Goal: Task Accomplishment & Management: Use online tool/utility

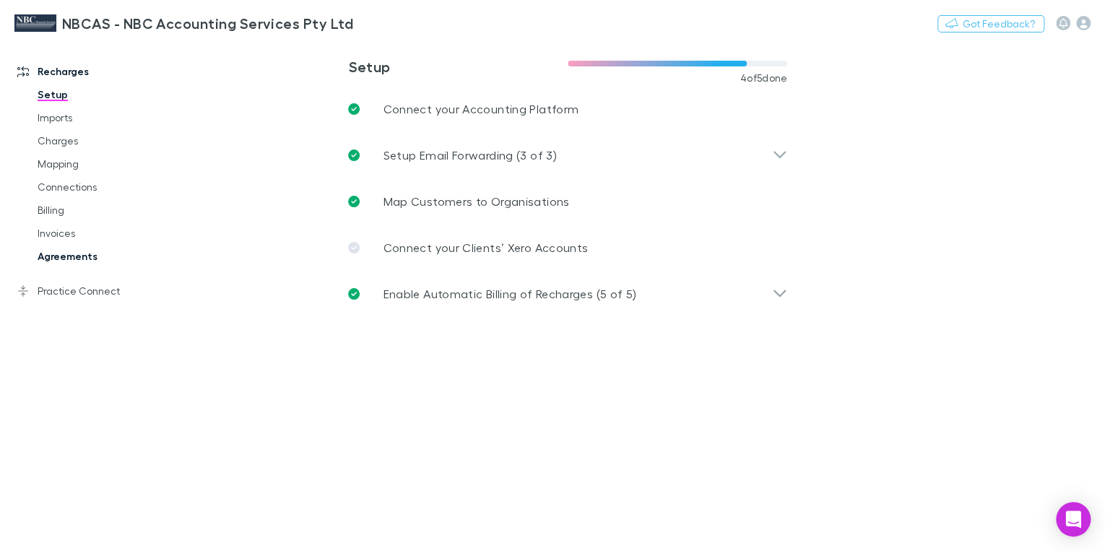
click at [59, 260] on link "Agreements" at bounding box center [105, 256] width 164 height 23
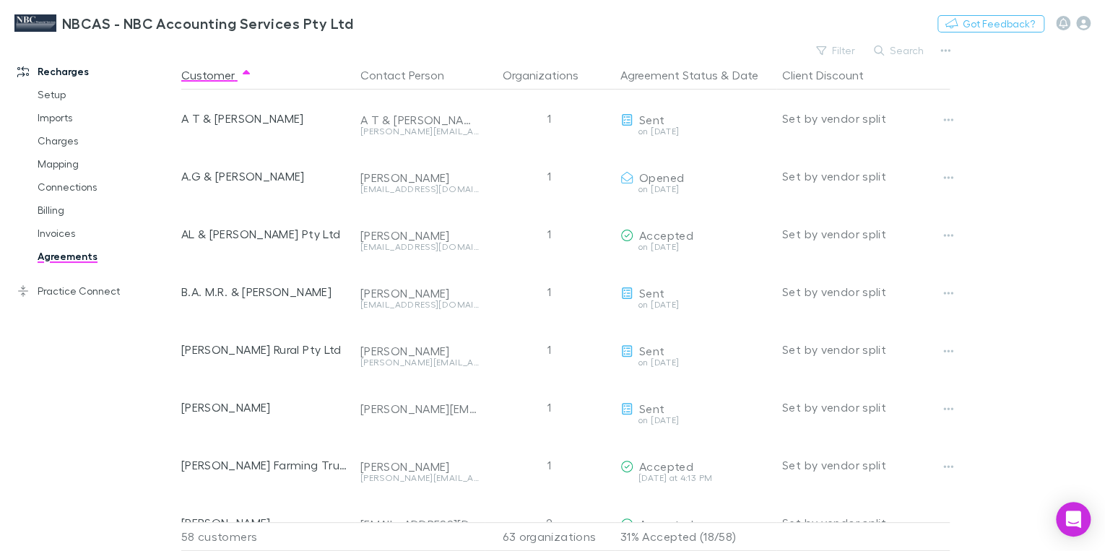
click at [899, 57] on button "Search" at bounding box center [900, 50] width 66 height 17
paste input "**********"
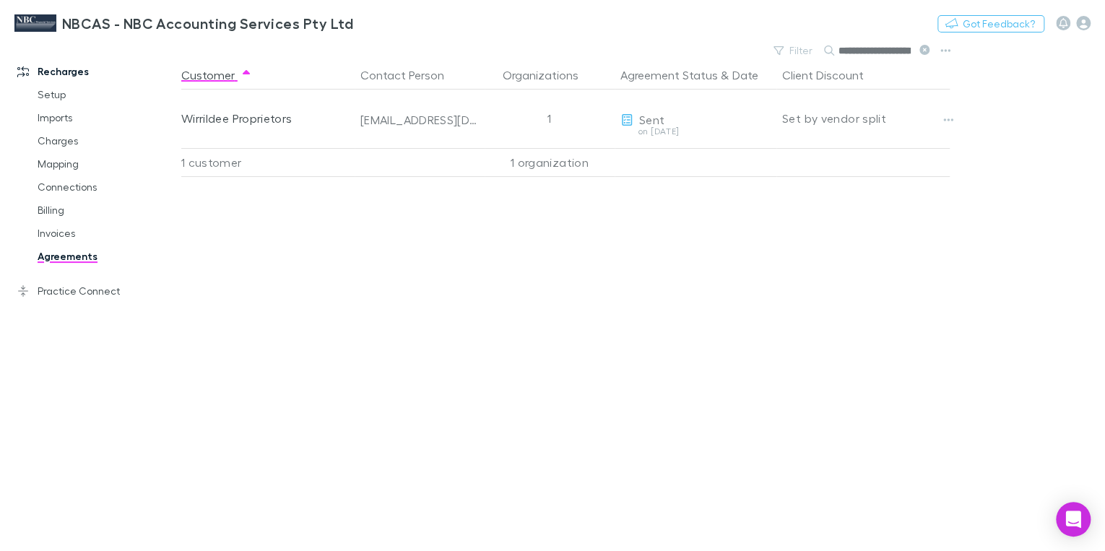
scroll to position [0, 17]
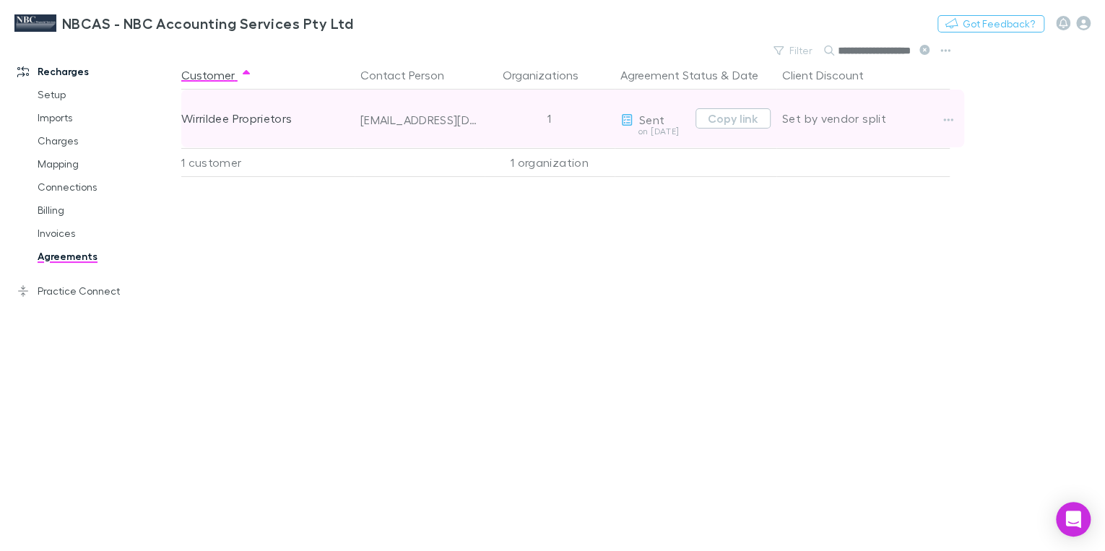
type input "**********"
click at [255, 118] on div "Wirrildee Proprietors" at bounding box center [265, 119] width 168 height 58
click at [370, 121] on div "wirrildeeprops@gmail.com" at bounding box center [419, 120] width 118 height 14
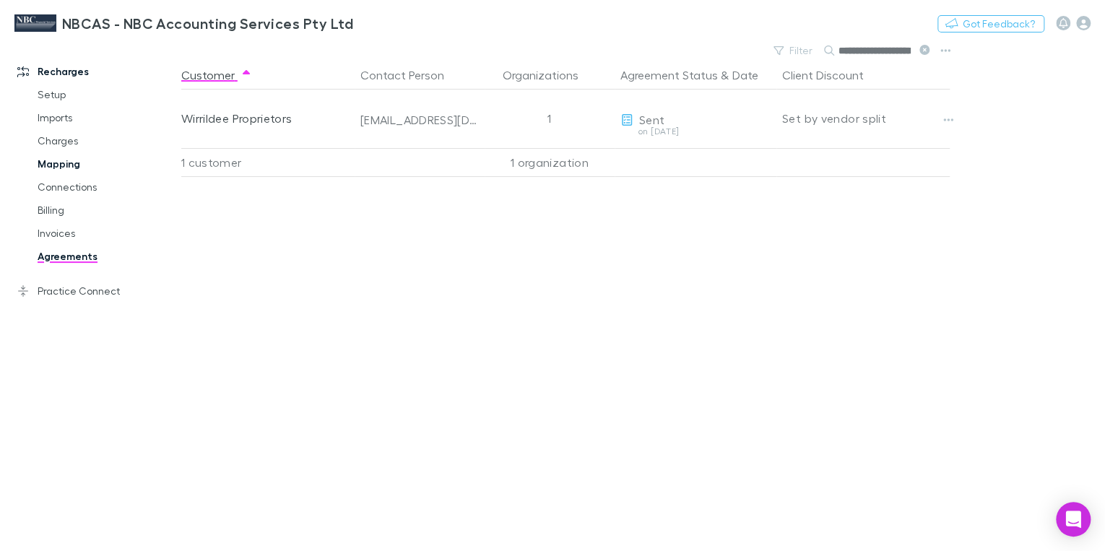
click at [62, 162] on link "Mapping" at bounding box center [105, 163] width 164 height 23
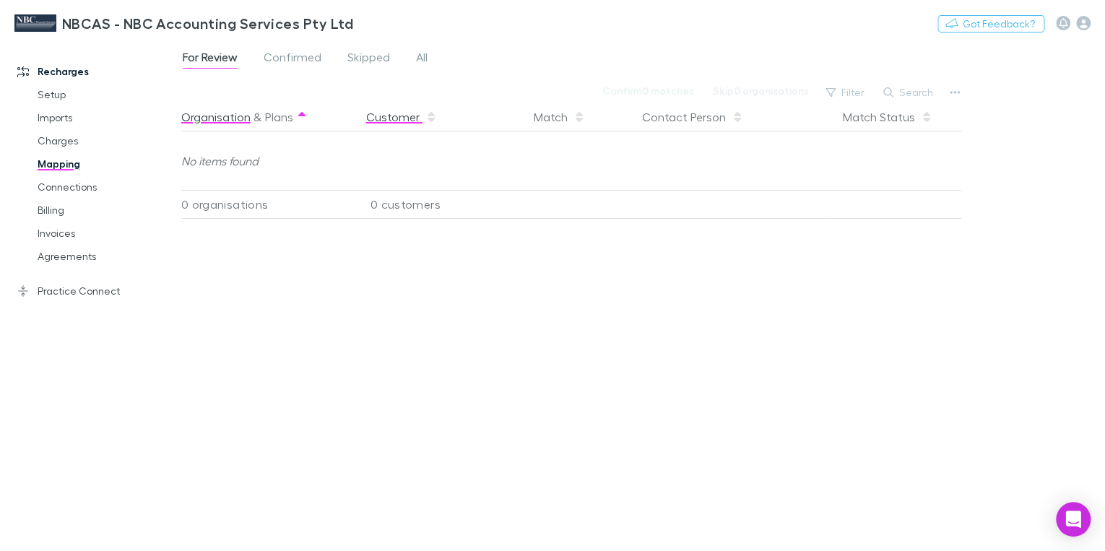
click at [367, 121] on button "Customer" at bounding box center [401, 117] width 71 height 29
click at [389, 122] on button "Customer" at bounding box center [401, 117] width 71 height 29
click at [286, 58] on span "Confirmed" at bounding box center [293, 59] width 58 height 19
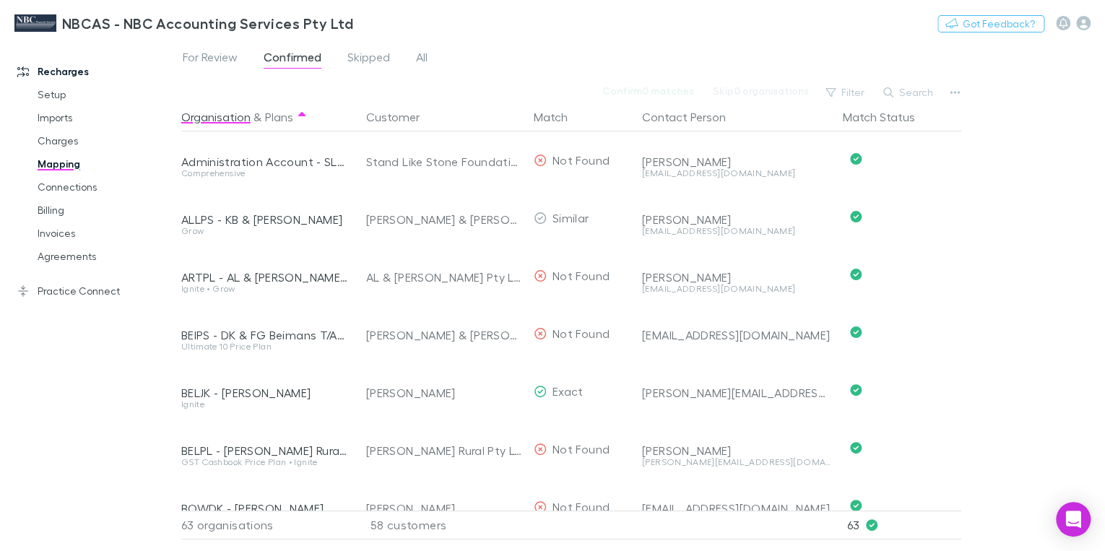
click at [916, 97] on button "Search" at bounding box center [909, 92] width 66 height 17
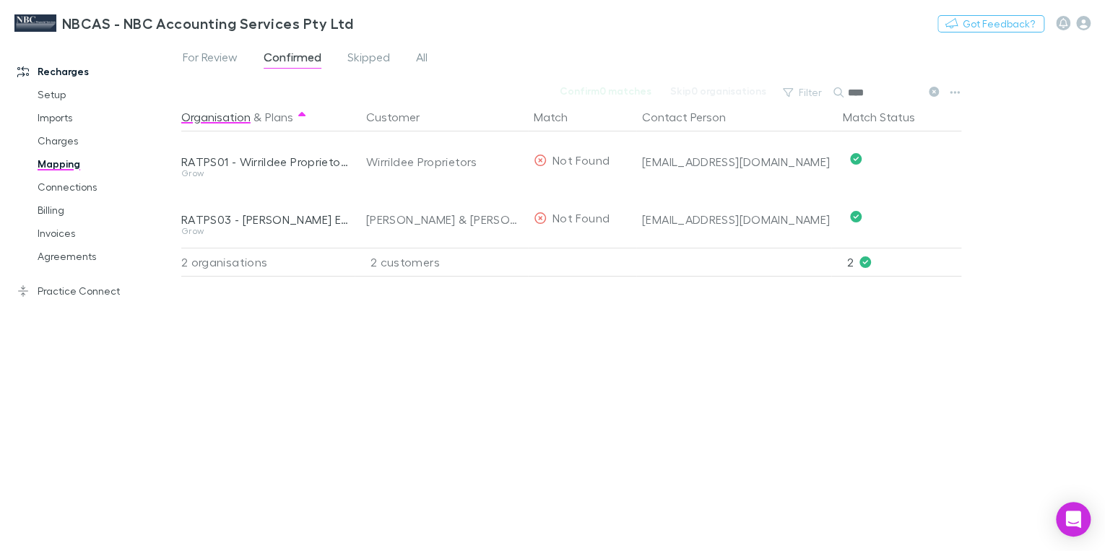
type input "****"
click at [58, 208] on link "Billing" at bounding box center [105, 210] width 164 height 23
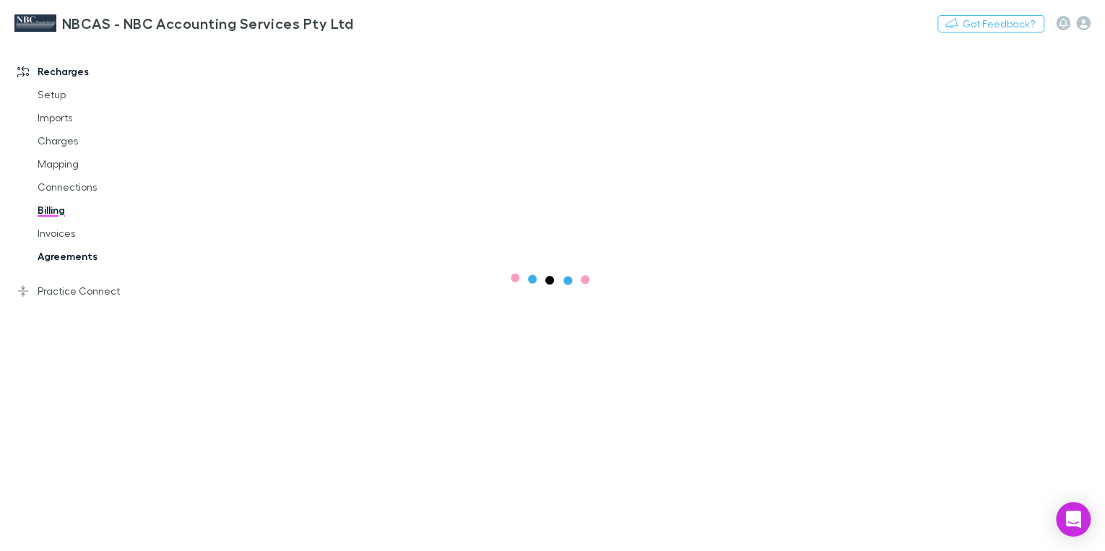
click at [64, 260] on link "Agreements" at bounding box center [105, 256] width 164 height 23
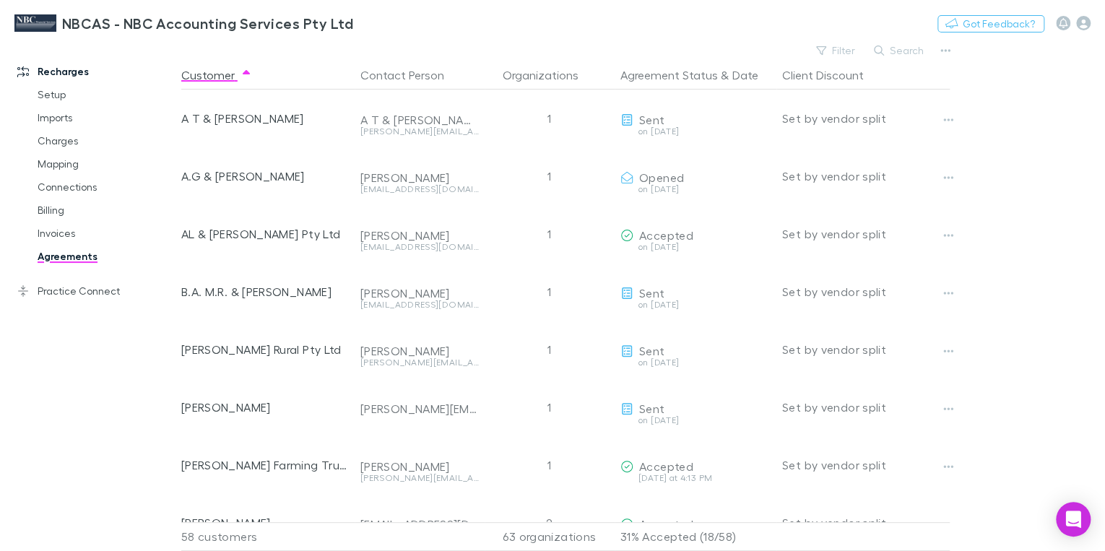
click at [66, 259] on link "Agreements" at bounding box center [105, 256] width 164 height 23
click at [686, 75] on button "Agreement Status" at bounding box center [670, 75] width 98 height 29
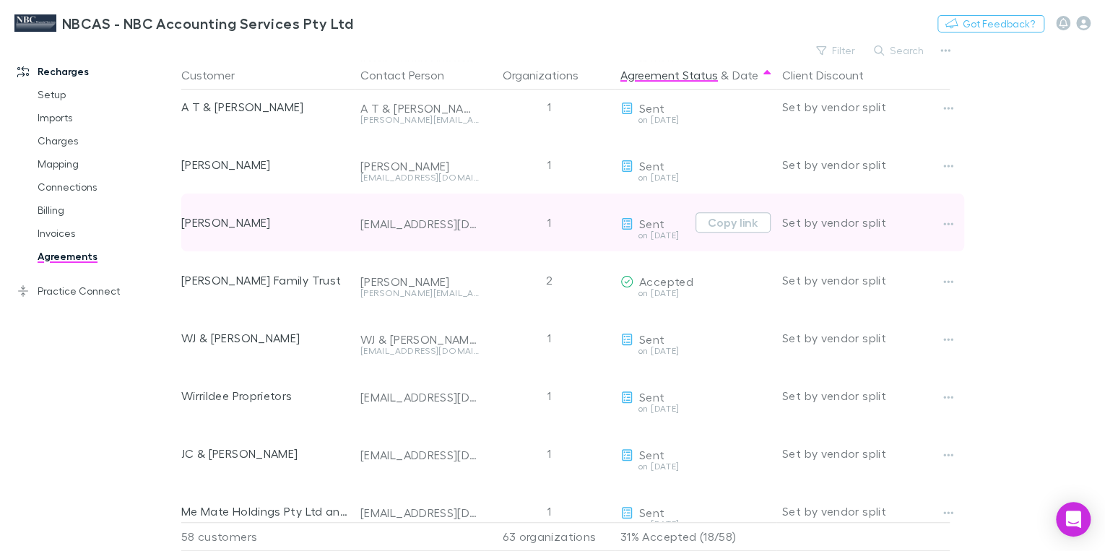
scroll to position [58, 0]
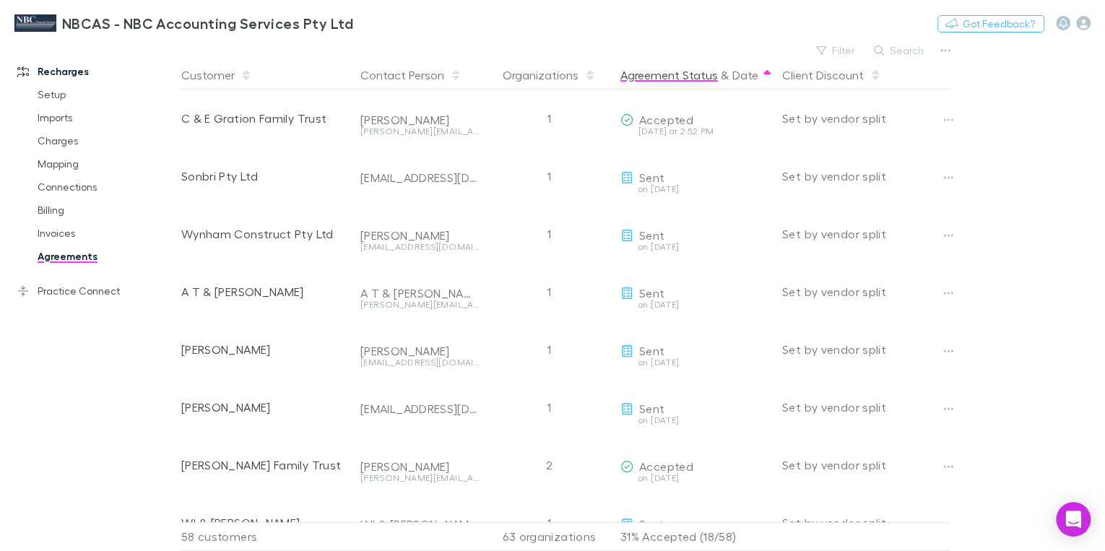
click at [688, 75] on button "Agreement Status" at bounding box center [670, 75] width 98 height 29
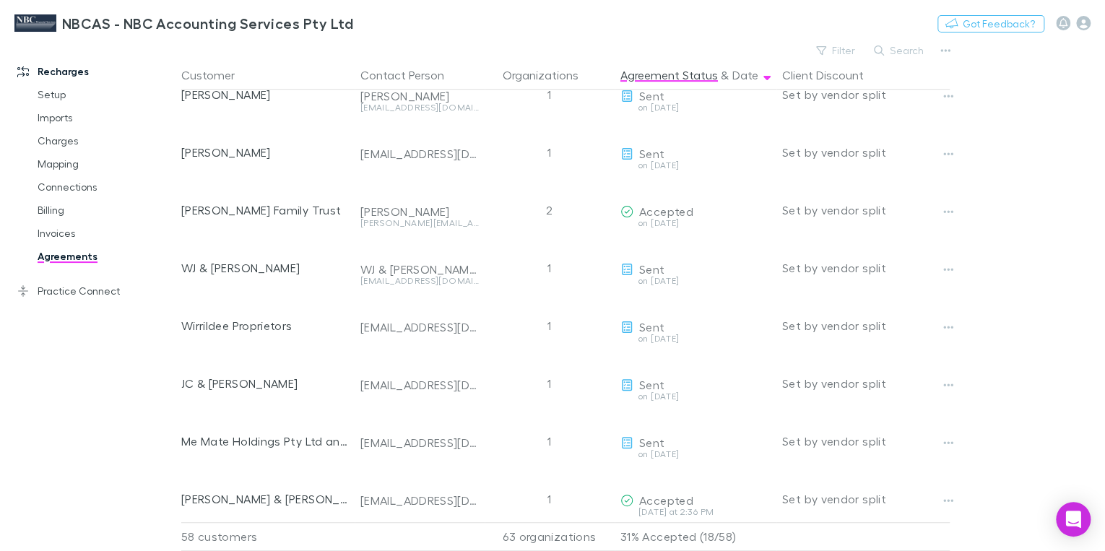
scroll to position [347, 0]
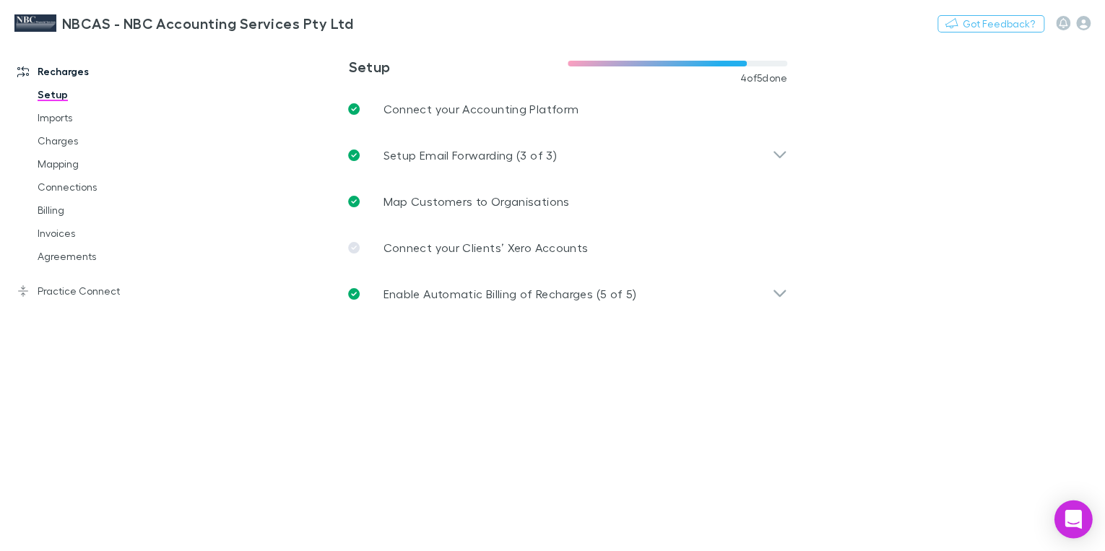
click at [1061, 517] on div "Open Intercom Messenger" at bounding box center [1074, 520] width 38 height 38
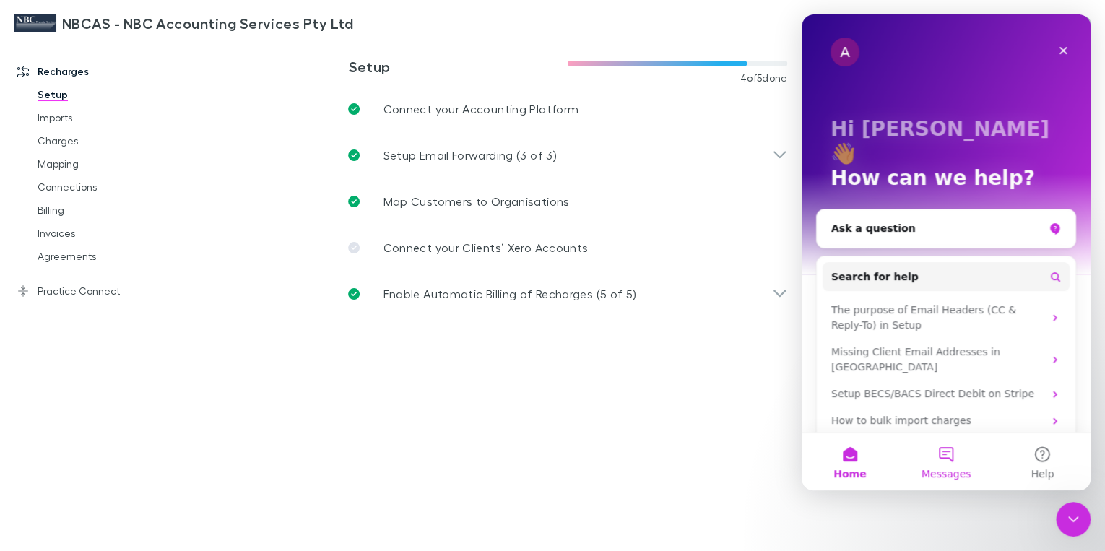
click at [951, 455] on button "Messages" at bounding box center [946, 462] width 96 height 58
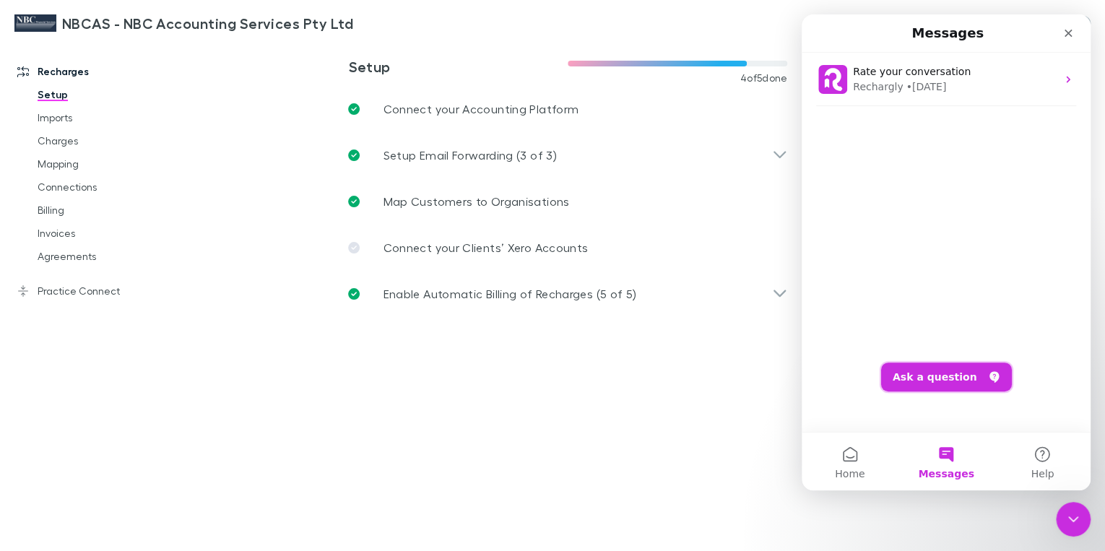
click at [938, 376] on button "Ask a question" at bounding box center [946, 377] width 131 height 29
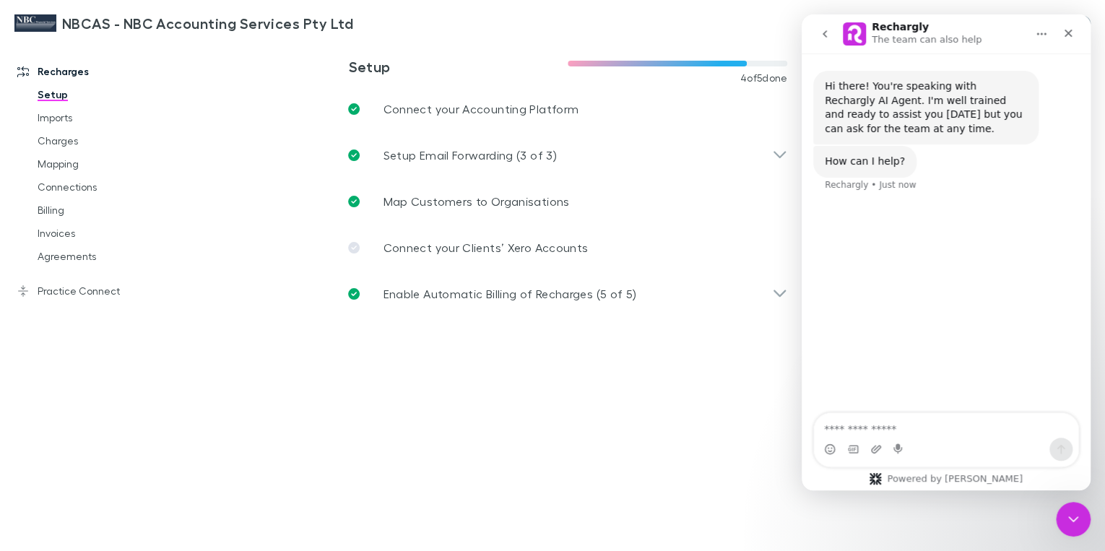
drag, startPoint x: 829, startPoint y: 429, endPoint x: 851, endPoint y: 420, distance: 24.0
click at [829, 429] on textarea "Ask a question…" at bounding box center [946, 425] width 264 height 25
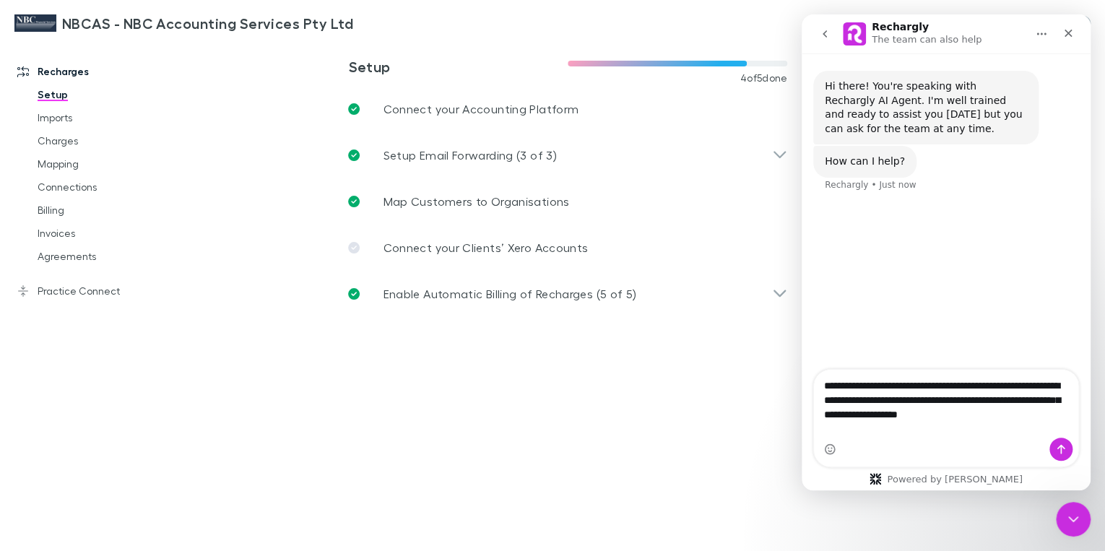
type textarea "**********"
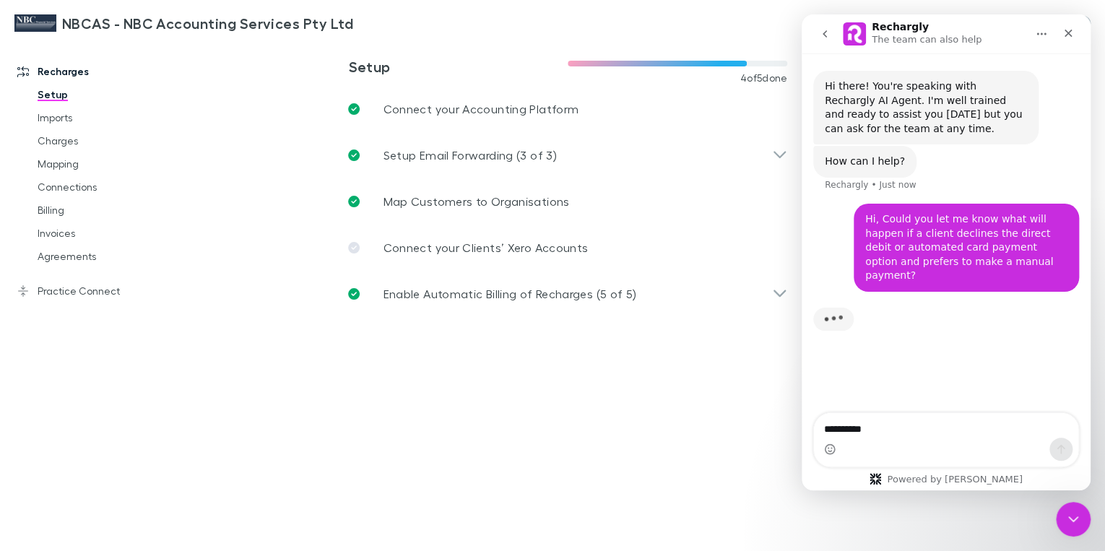
type textarea "**********"
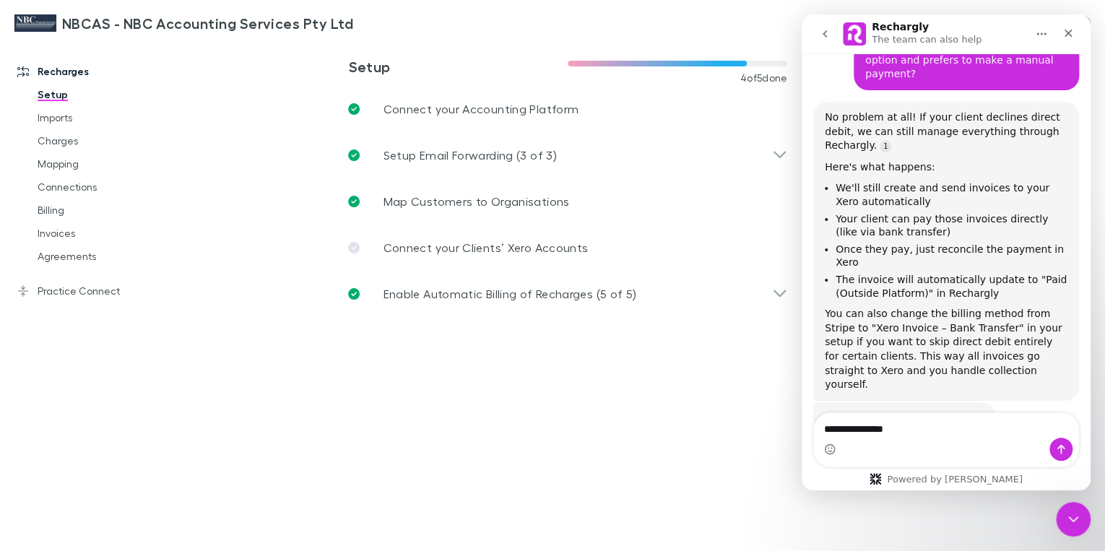
scroll to position [190, 0]
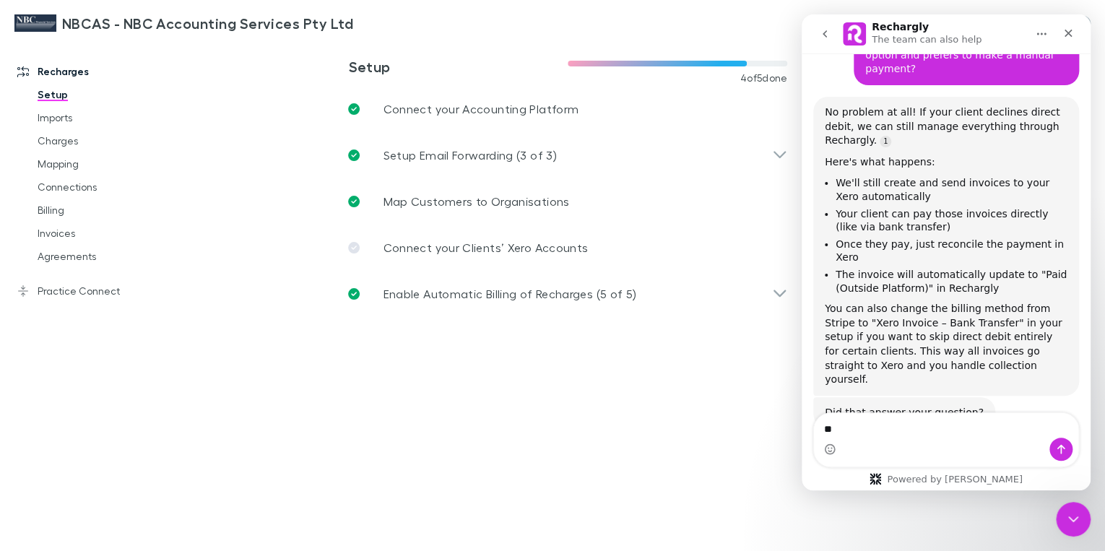
type textarea "*"
type textarea "***"
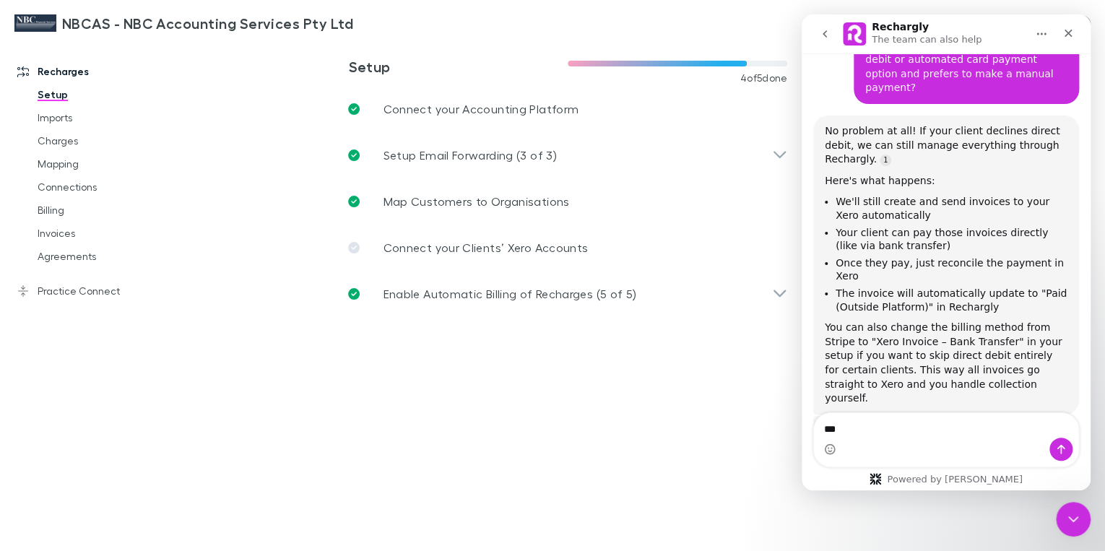
scroll to position [190, 0]
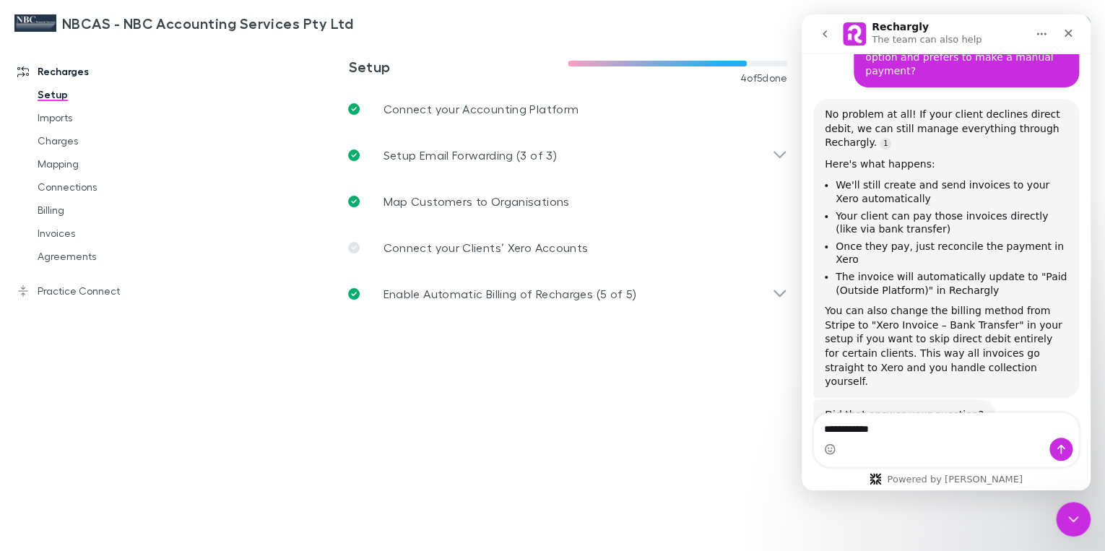
type textarea "**********"
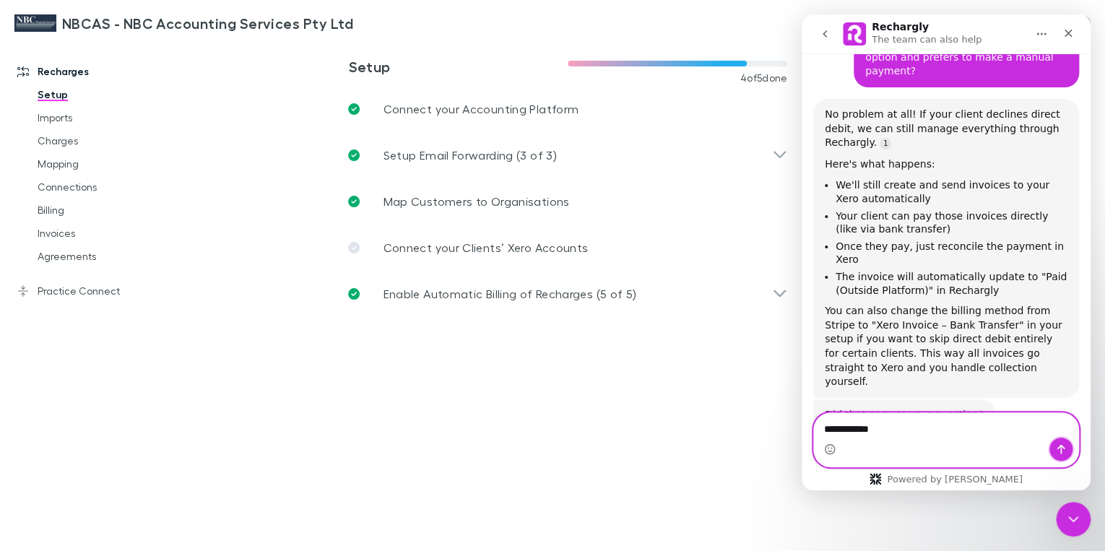
click at [1061, 443] on button "Send a message…" at bounding box center [1061, 449] width 23 height 23
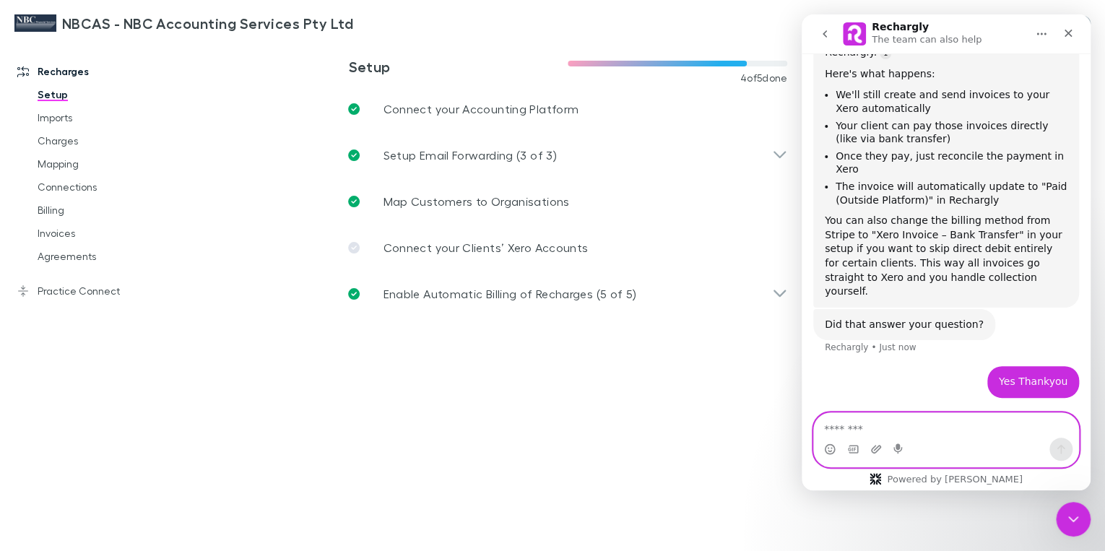
scroll to position [49, 0]
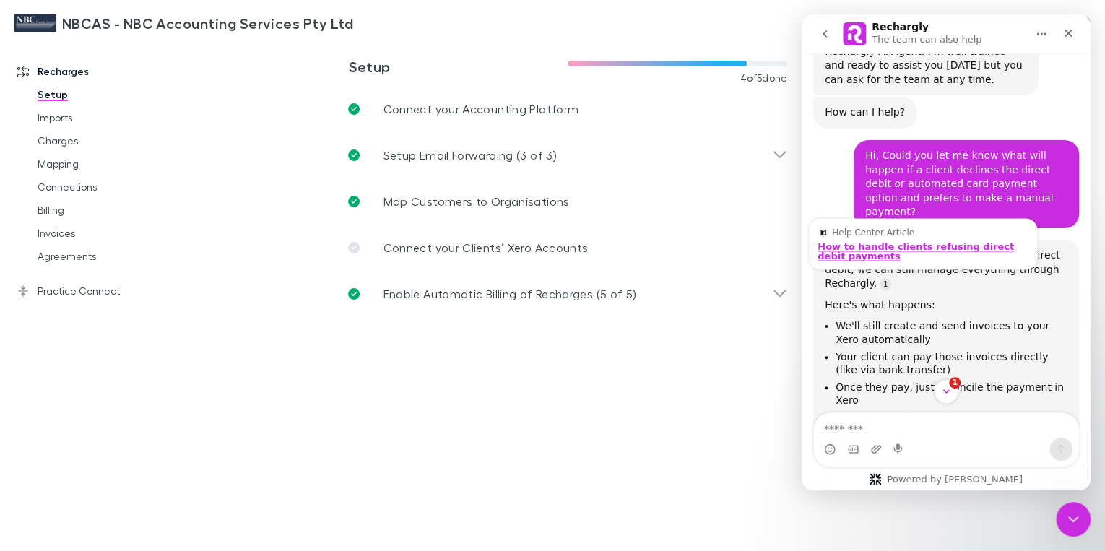
click at [839, 242] on div "How to handle clients refusing direct debit payments" at bounding box center [923, 251] width 211 height 19
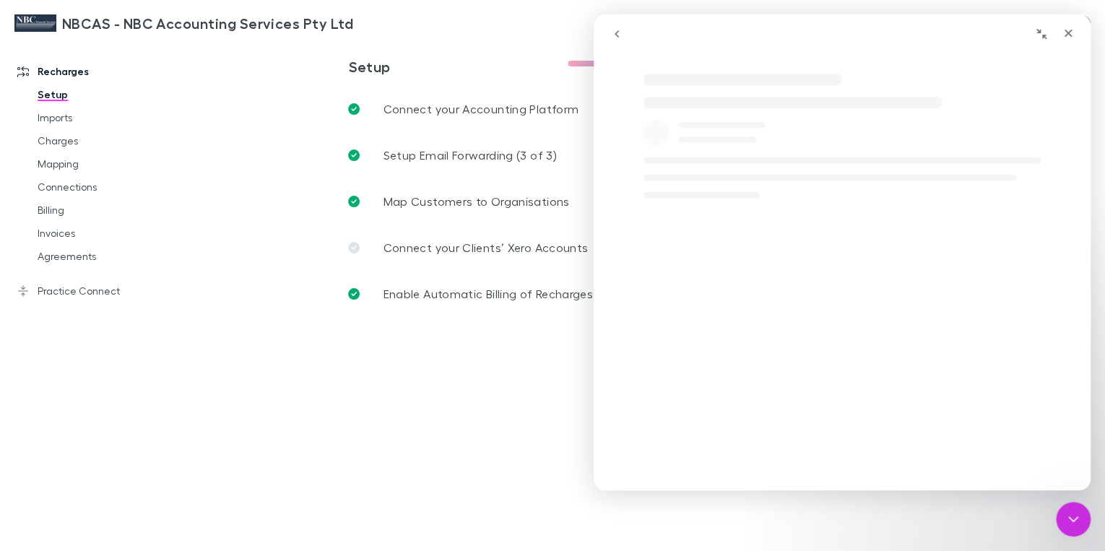
scroll to position [0, 0]
drag, startPoint x: 785, startPoint y: 35, endPoint x: 1819, endPoint y: 137, distance: 1039.5
click at [1091, 137] on html "How to handle clients refusing direct debit payments How to handle clients refu…" at bounding box center [842, 252] width 497 height 476
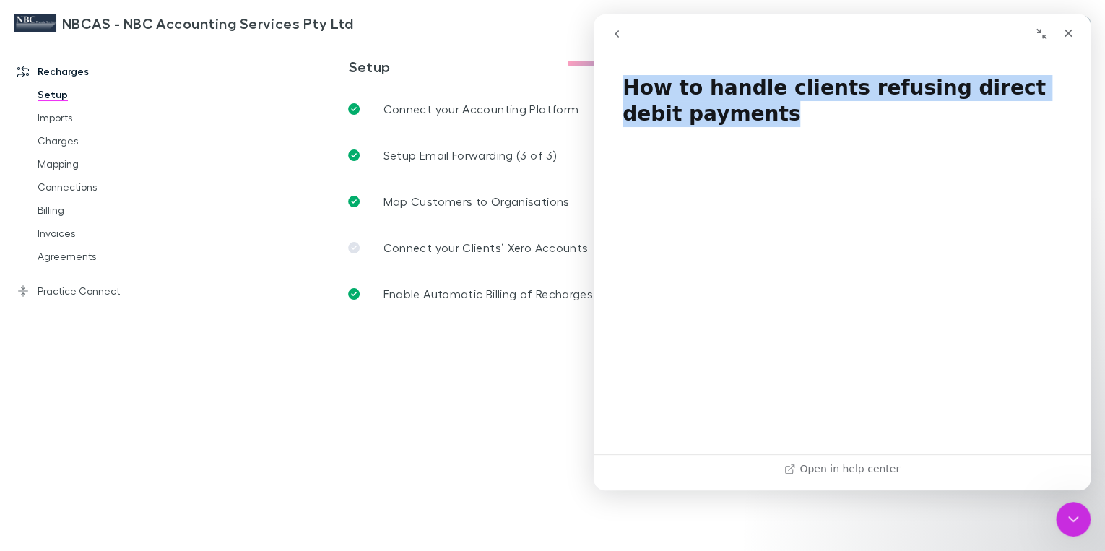
drag, startPoint x: 821, startPoint y: 20, endPoint x: 1480, endPoint y: 103, distance: 663.4
click at [1091, 103] on html "How to handle clients refusing direct debit payments How to handle clients refu…" at bounding box center [842, 252] width 497 height 476
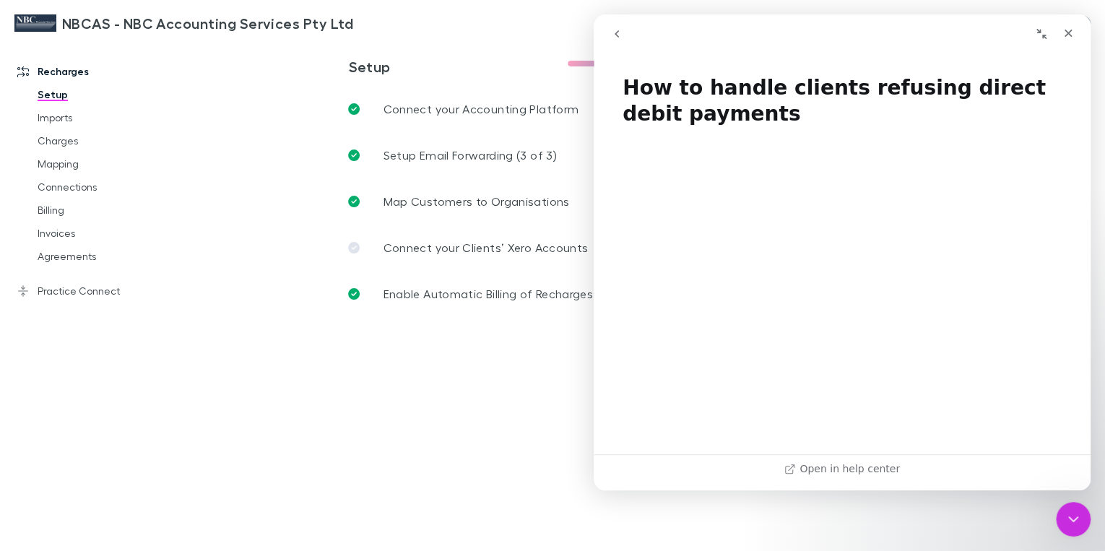
drag, startPoint x: 777, startPoint y: 20, endPoint x: 441, endPoint y: -7, distance: 337.1
click at [594, 14] on html "How to handle clients refusing direct debit payments How to handle clients refu…" at bounding box center [842, 252] width 497 height 476
click at [823, 469] on link "Open in help center" at bounding box center [843, 469] width 116 height 12
click at [616, 33] on icon "go back" at bounding box center [617, 33] width 4 height 7
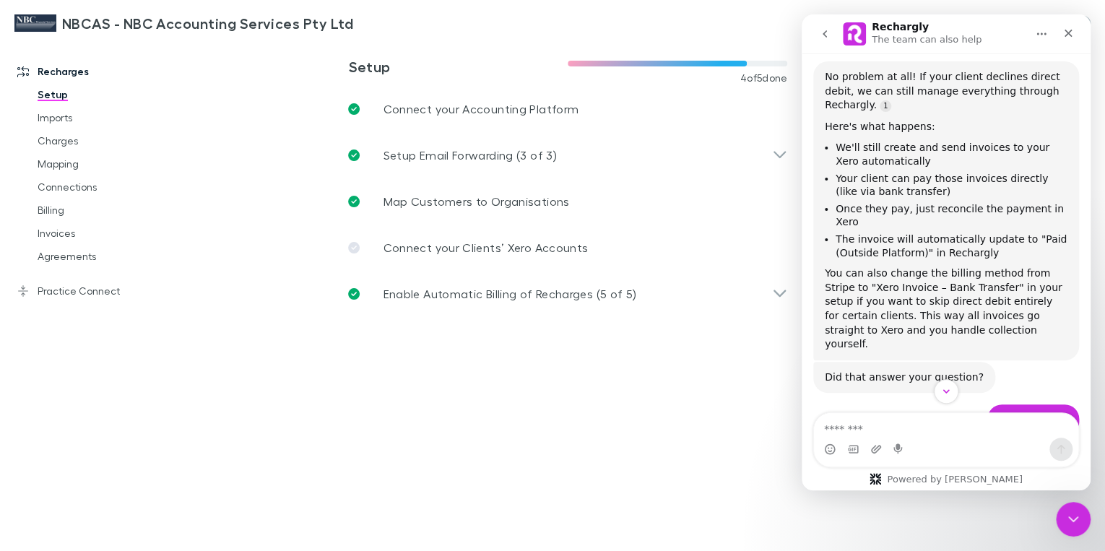
scroll to position [217, 0]
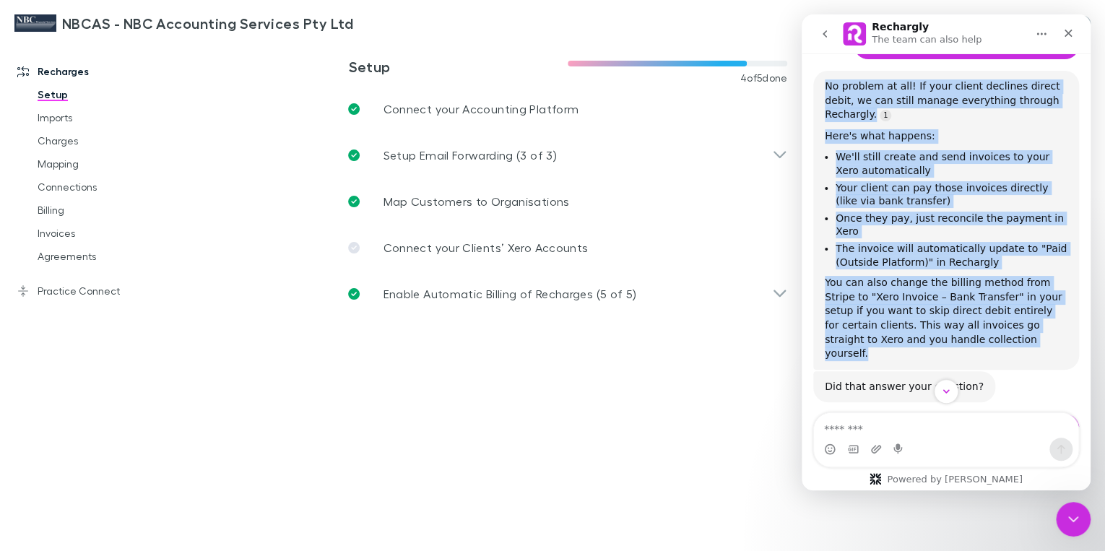
drag, startPoint x: 825, startPoint y: 69, endPoint x: 1057, endPoint y: 311, distance: 335.2
click at [1057, 311] on div "No problem at all! If your client declines direct debit, we can still manage ev…" at bounding box center [946, 220] width 243 height 282
copy div "No problem at all! If your client declines direct debit, we can still manage ev…"
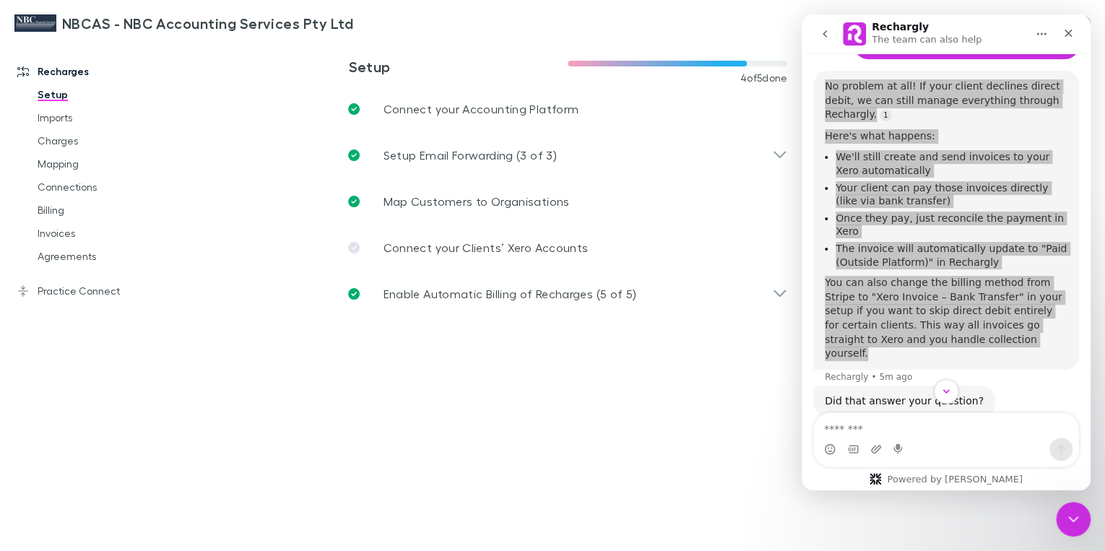
click at [777, 410] on main "**********" at bounding box center [643, 295] width 924 height 511
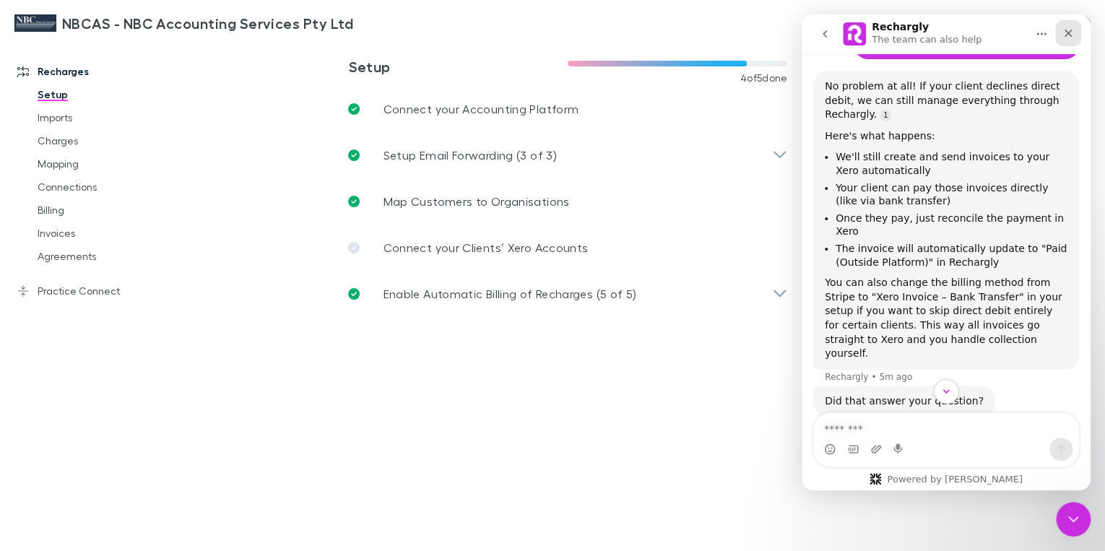
click at [1067, 36] on icon "Close" at bounding box center [1069, 33] width 12 height 12
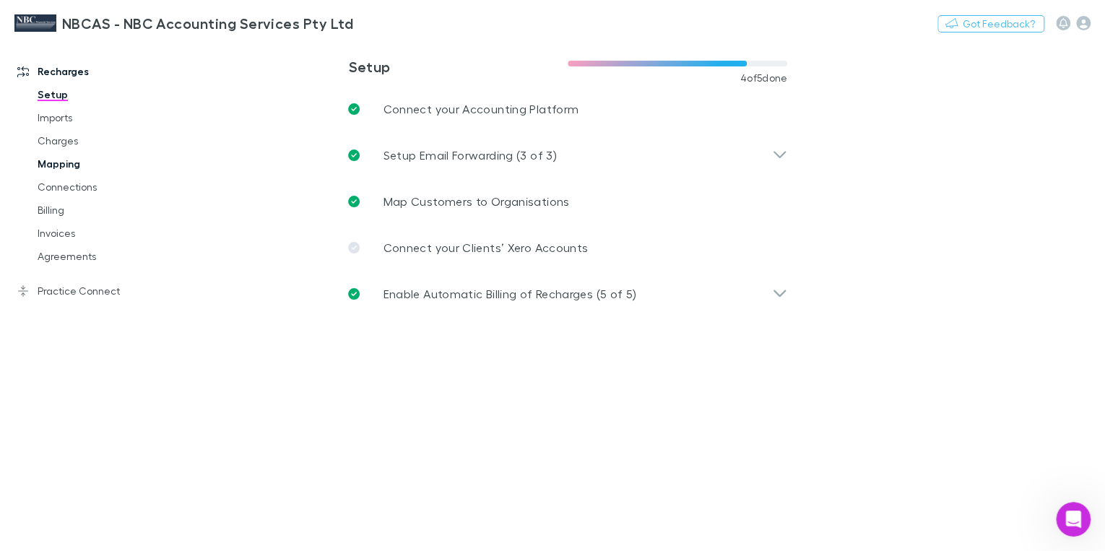
scroll to position [423, 0]
drag, startPoint x: 51, startPoint y: 210, endPoint x: 74, endPoint y: 212, distance: 23.2
click at [51, 210] on link "Billing" at bounding box center [105, 210] width 164 height 23
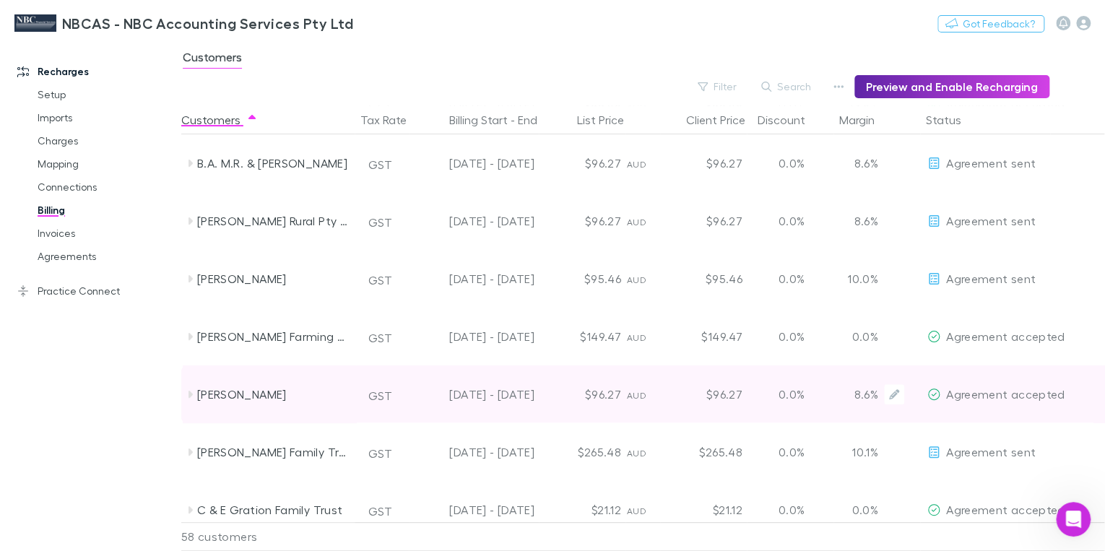
scroll to position [116, 0]
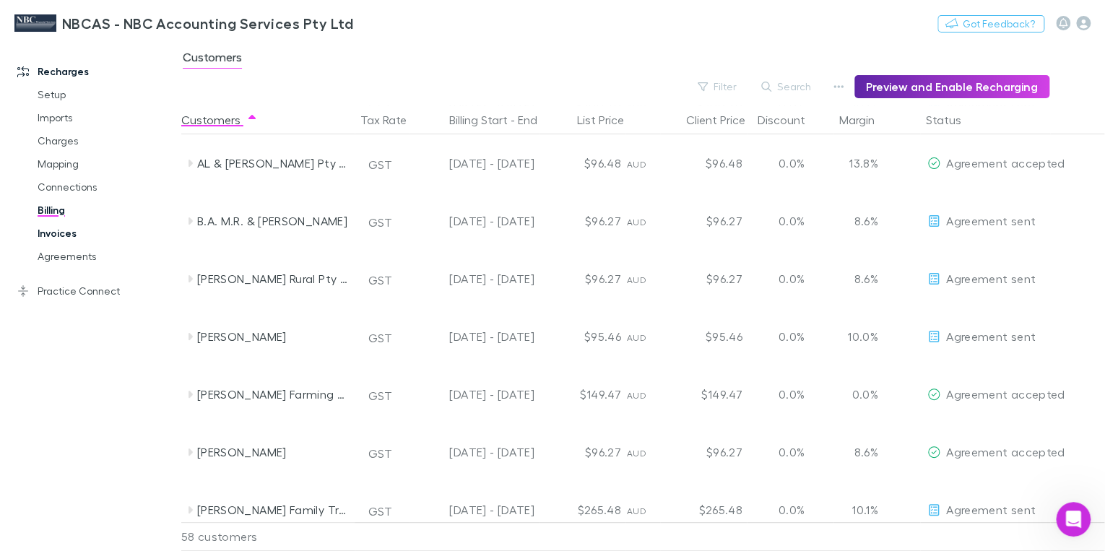
click at [59, 236] on link "Invoices" at bounding box center [105, 233] width 164 height 23
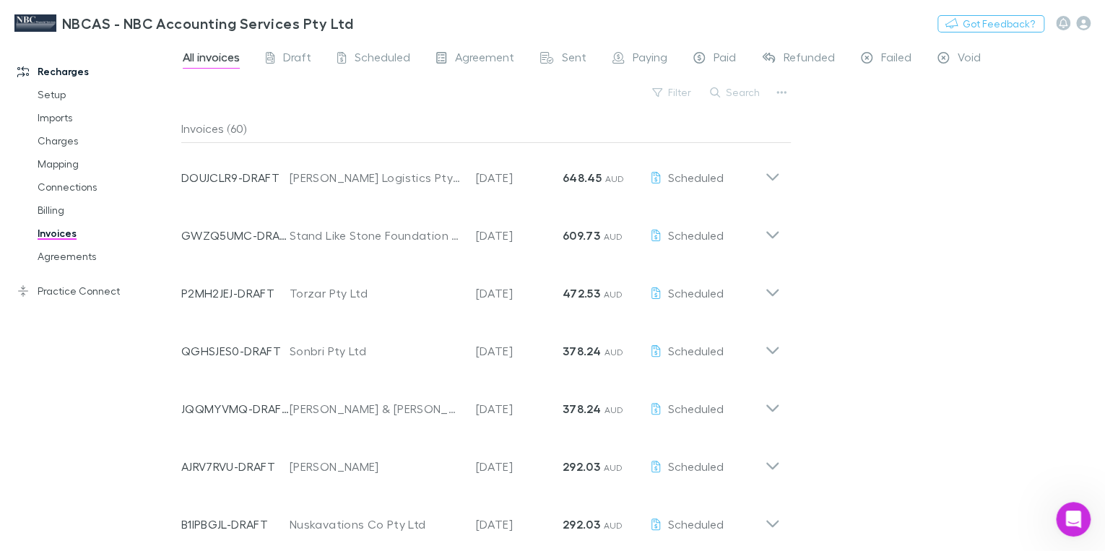
scroll to position [423, 0]
drag, startPoint x: 786, startPoint y: 93, endPoint x: 676, endPoint y: 118, distance: 112.7
click at [676, 118] on div "Invoices (60)" at bounding box center [486, 128] width 610 height 29
click at [284, 58] on span "Draft" at bounding box center [297, 59] width 28 height 19
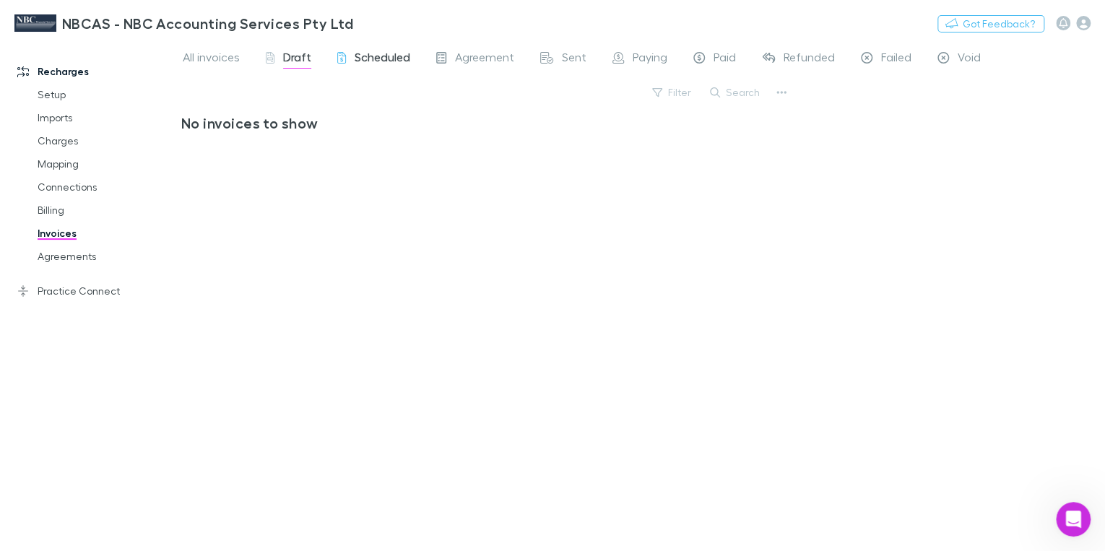
click at [363, 58] on span "Scheduled" at bounding box center [383, 59] width 56 height 19
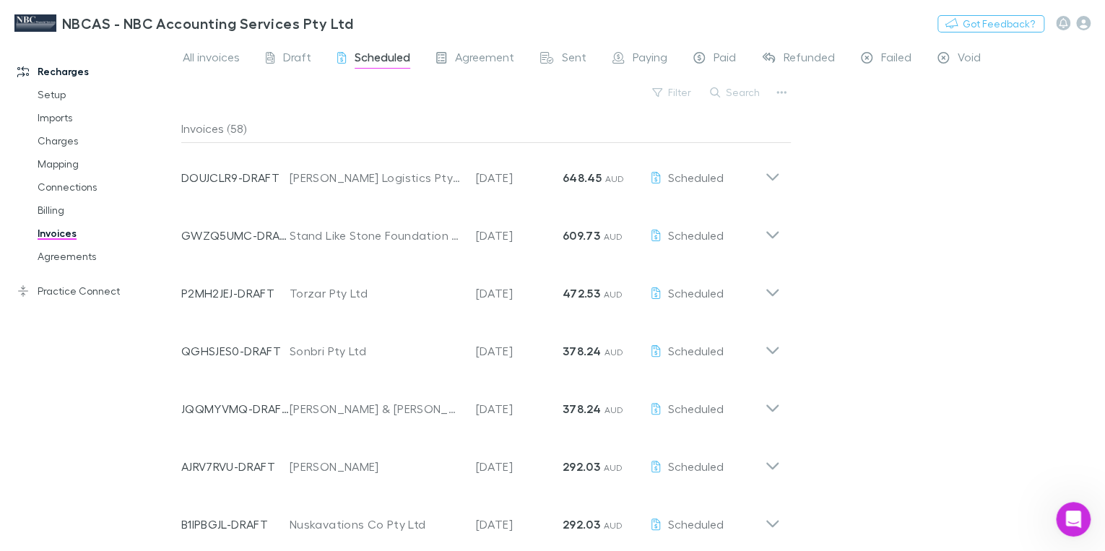
drag, startPoint x: 370, startPoint y: 55, endPoint x: 1013, endPoint y: 217, distance: 663.0
click at [1013, 217] on div "All invoices Draft Scheduled Agreement Sent Paying Paid Refunded Failed Void Fi…" at bounding box center [643, 295] width 924 height 511
click at [777, 95] on icon "button" at bounding box center [782, 93] width 10 height 12
click at [670, 165] on p "Export line items" at bounding box center [693, 165] width 176 height 17
click at [353, 95] on div "Filter Search" at bounding box center [486, 98] width 610 height 32
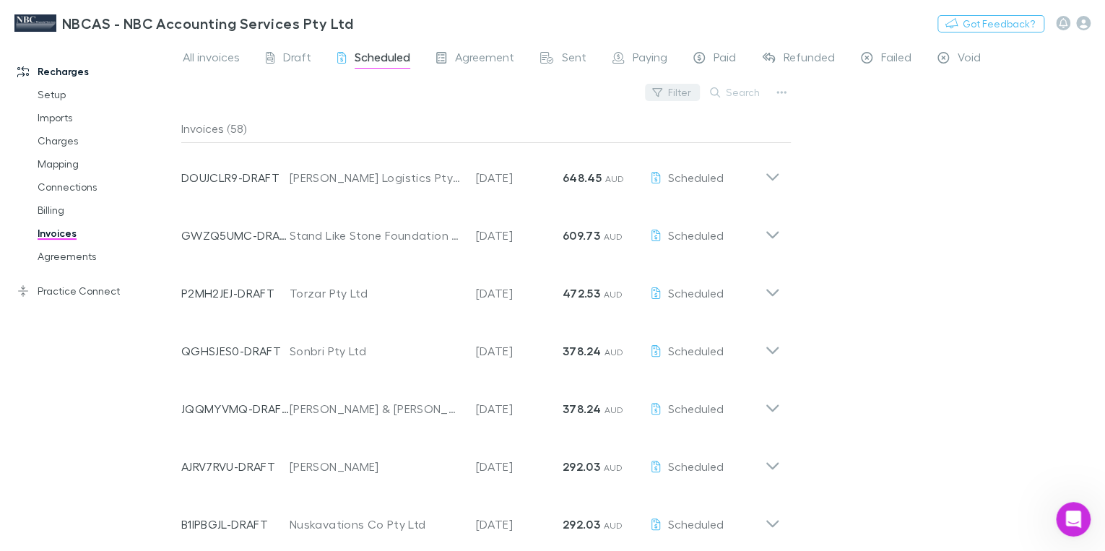
click at [669, 91] on button "Filter" at bounding box center [672, 92] width 55 height 17
click at [766, 115] on div at bounding box center [552, 275] width 1105 height 551
click at [777, 93] on icon "button" at bounding box center [782, 93] width 10 height 12
click at [663, 139] on p "Export invoices" at bounding box center [693, 139] width 176 height 17
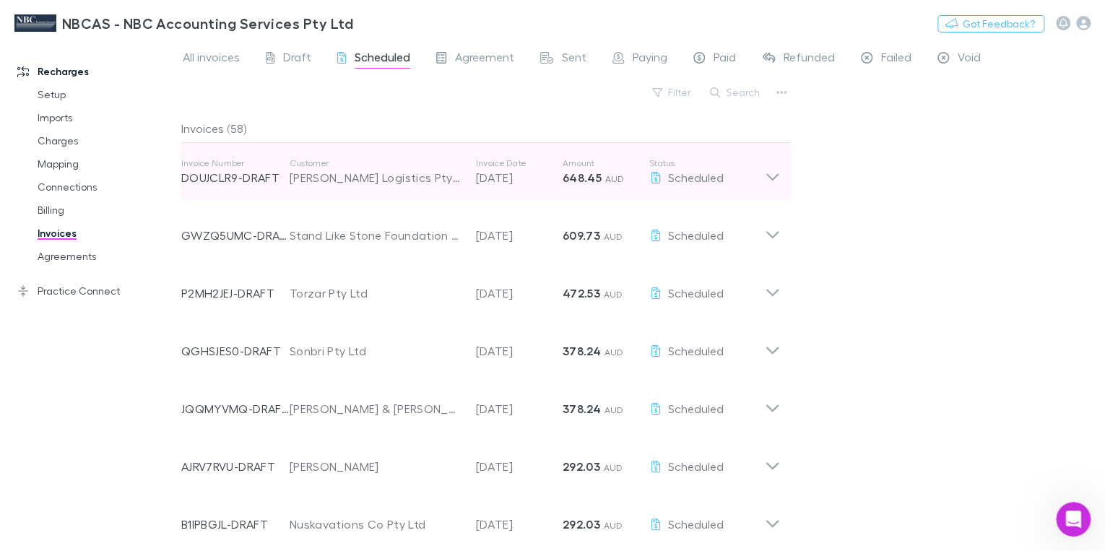
click at [772, 176] on icon at bounding box center [772, 171] width 15 height 29
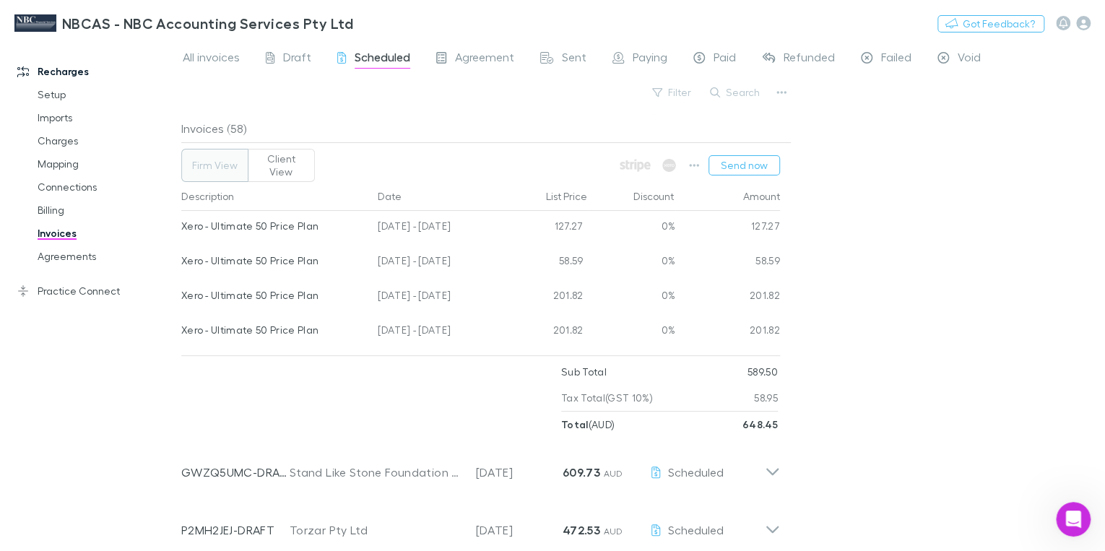
scroll to position [116, 0]
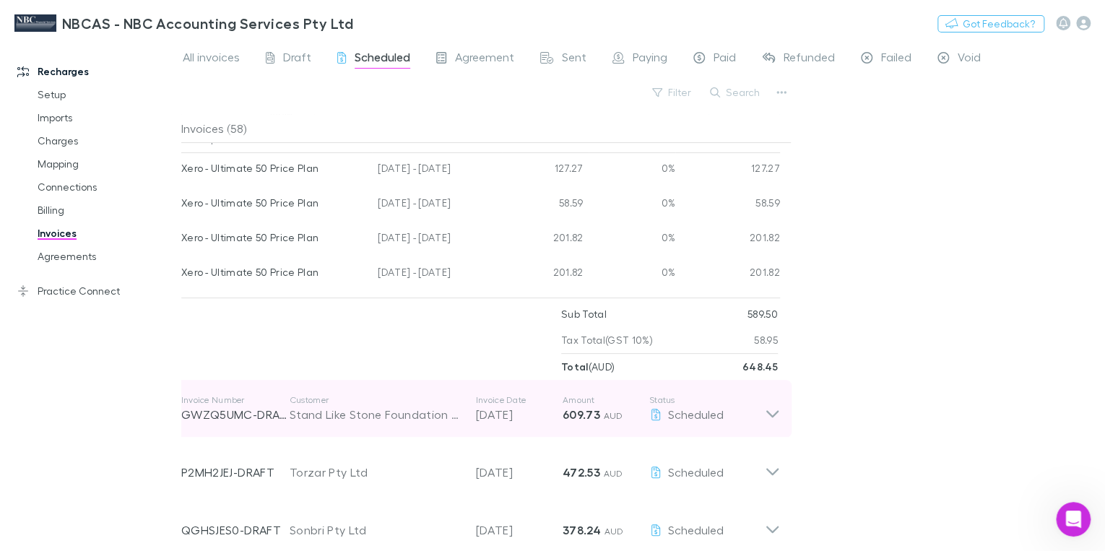
click at [774, 405] on icon at bounding box center [772, 408] width 15 height 29
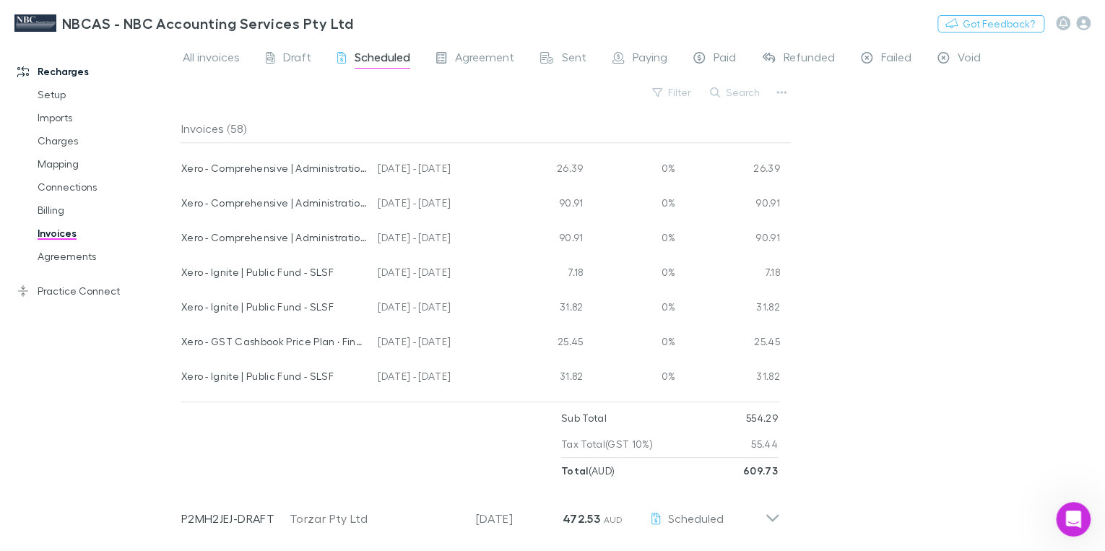
scroll to position [809, 0]
